Goal: Information Seeking & Learning: Learn about a topic

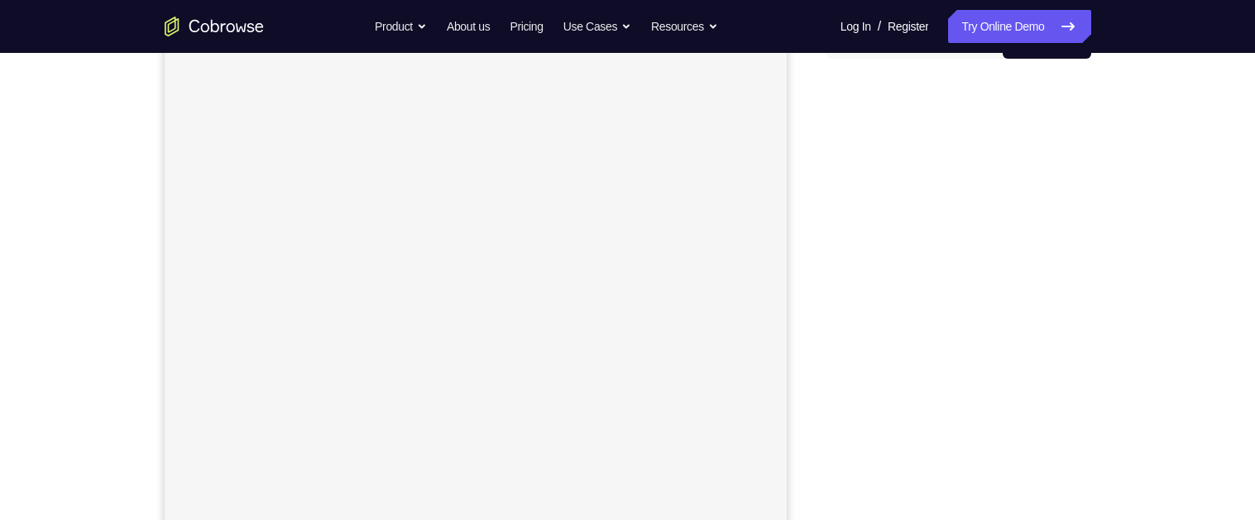
scroll to position [187, 0]
click at [1141, 209] on div "Your Support Agent Your Customer Web iOS Android Next Steps We’d be happy to gi…" at bounding box center [627, 411] width 1059 height 1091
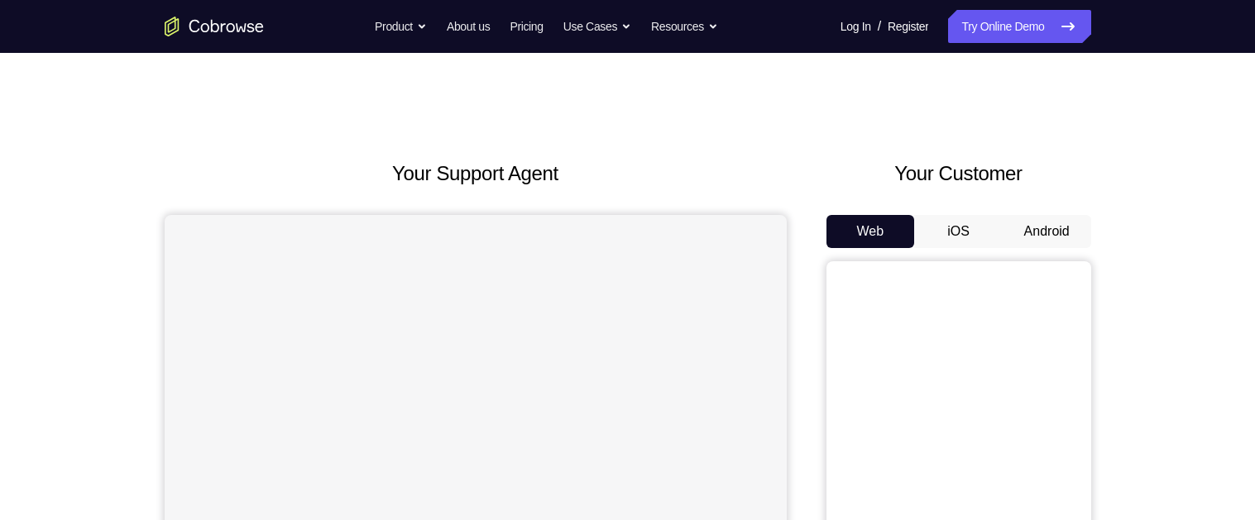
click at [1045, 238] on button "Android" at bounding box center [1046, 231] width 88 height 33
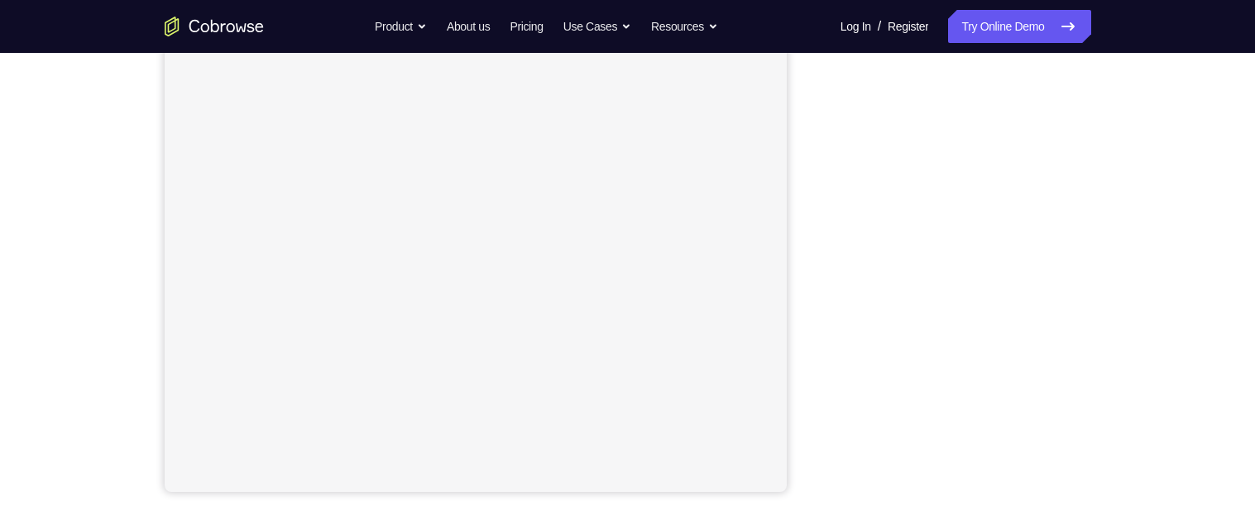
scroll to position [281, 0]
